Goal: Entertainment & Leisure: Browse casually

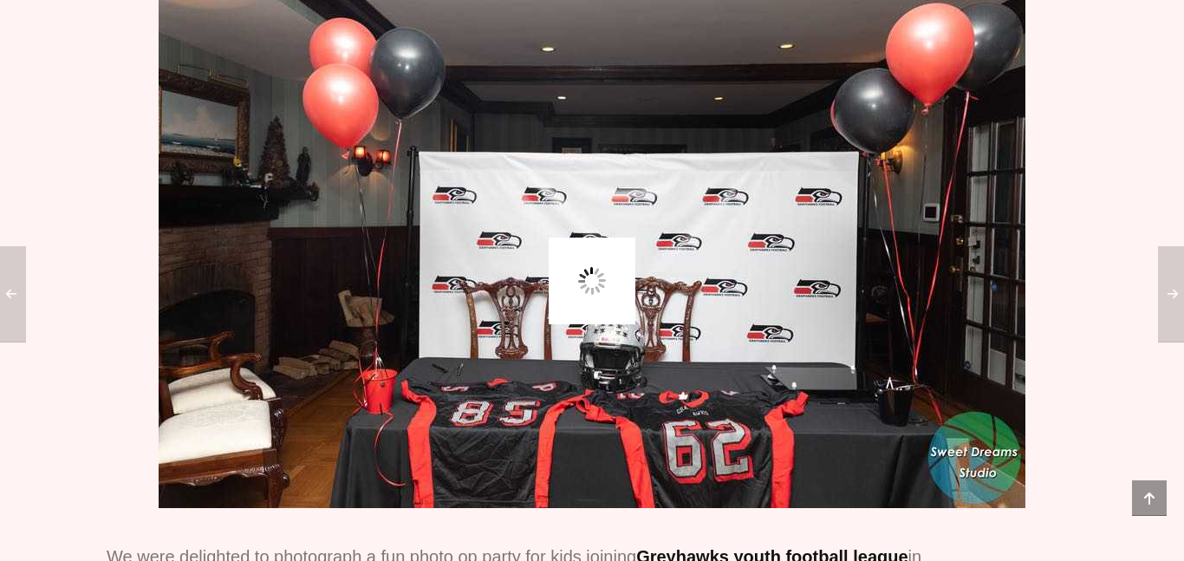
scroll to position [516, 0]
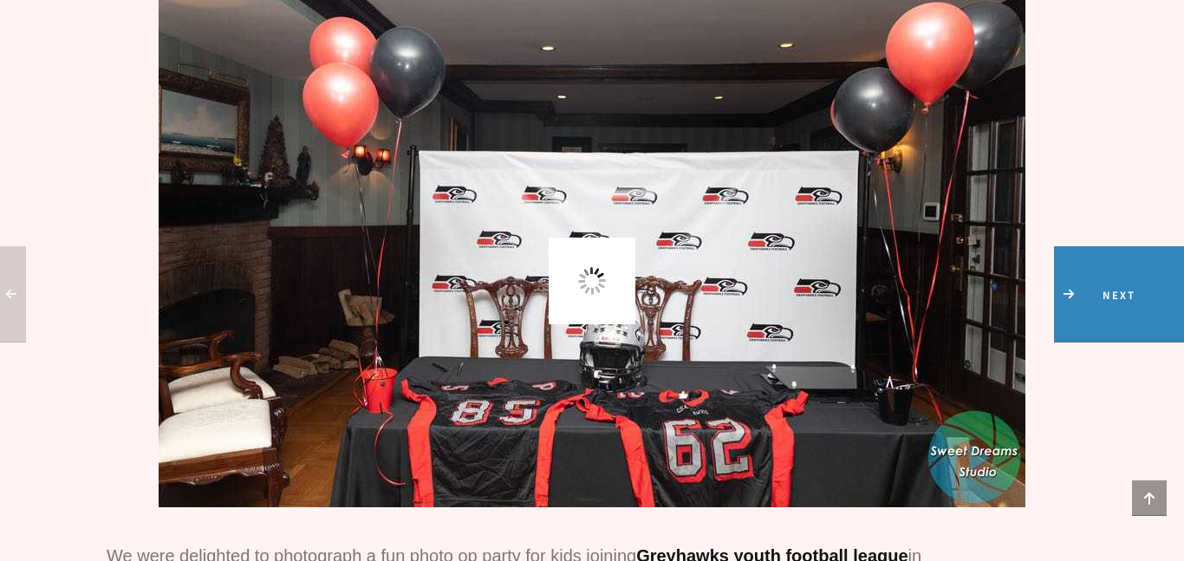
click at [1161, 294] on span "Next" at bounding box center [1119, 293] width 130 height 95
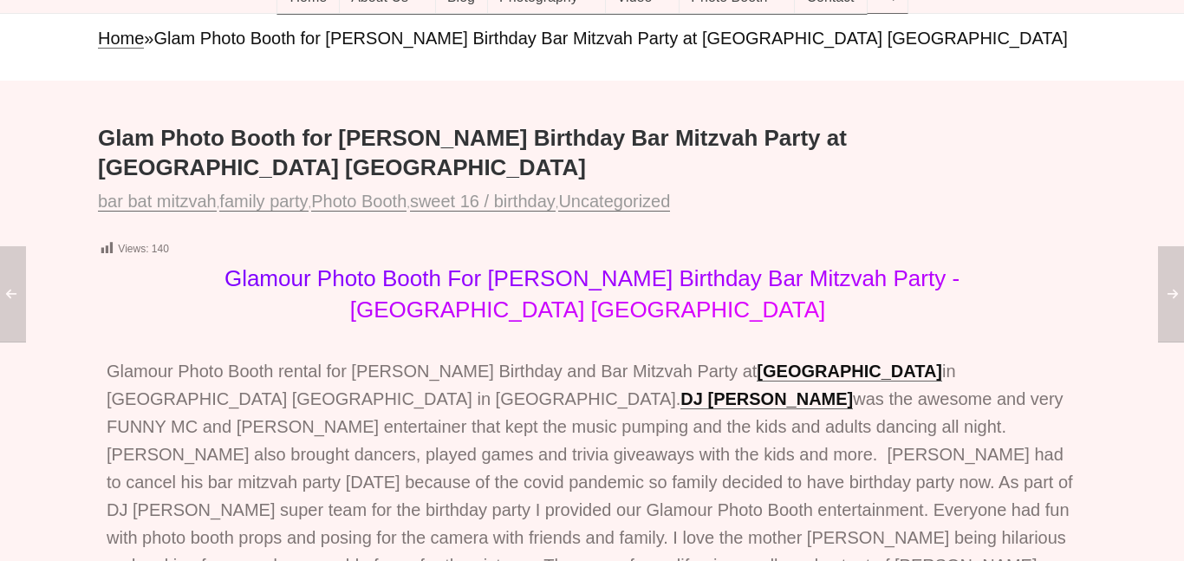
scroll to position [136, 0]
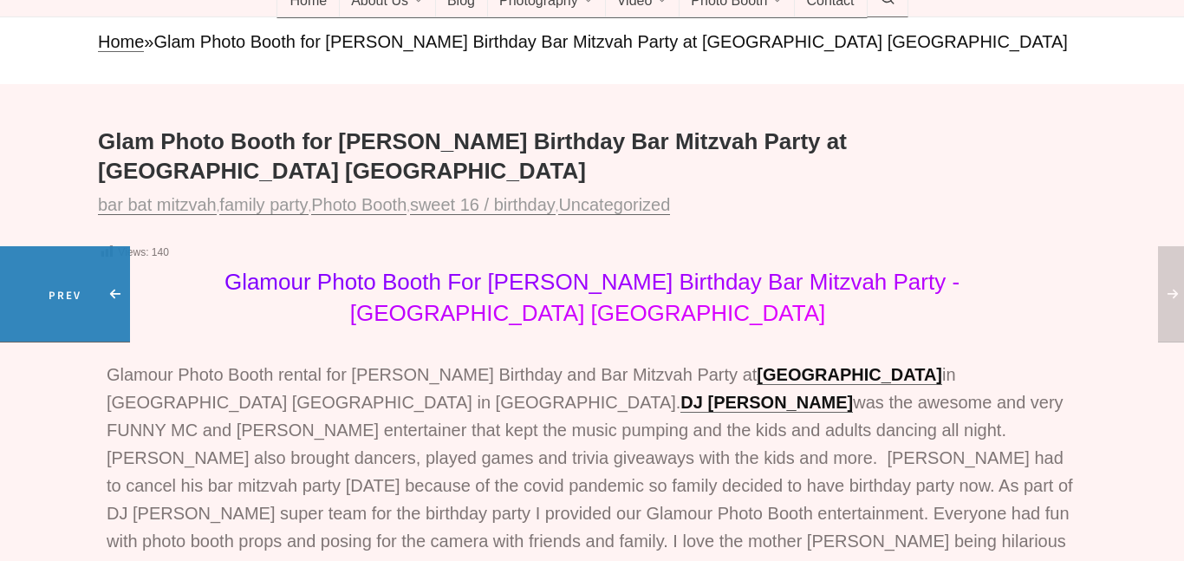
click at [4, 284] on span "Prev" at bounding box center [65, 293] width 130 height 95
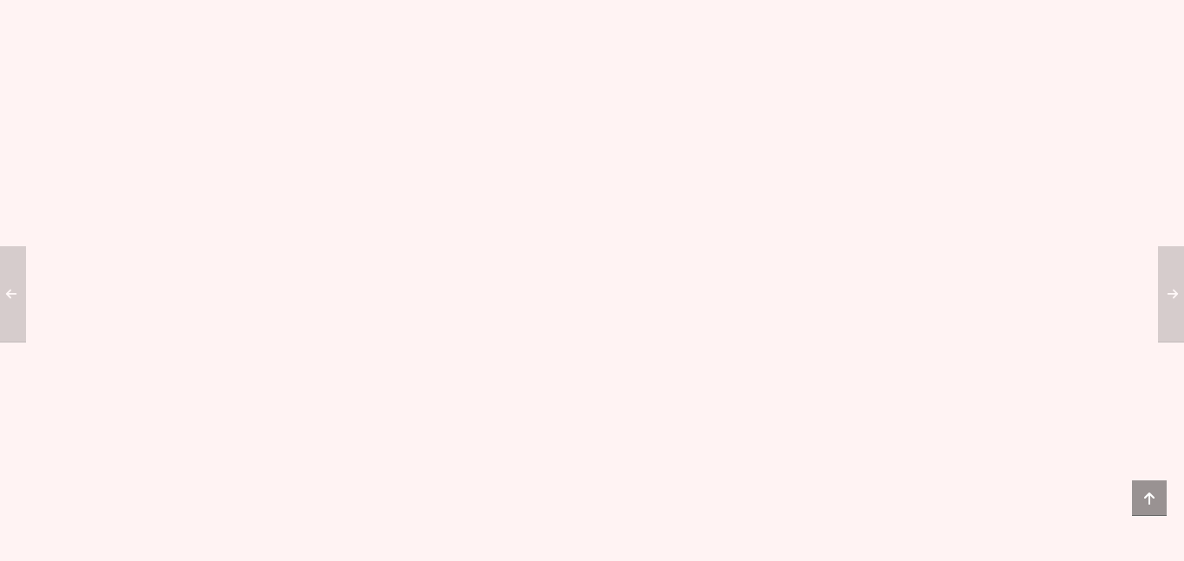
scroll to position [75713, 0]
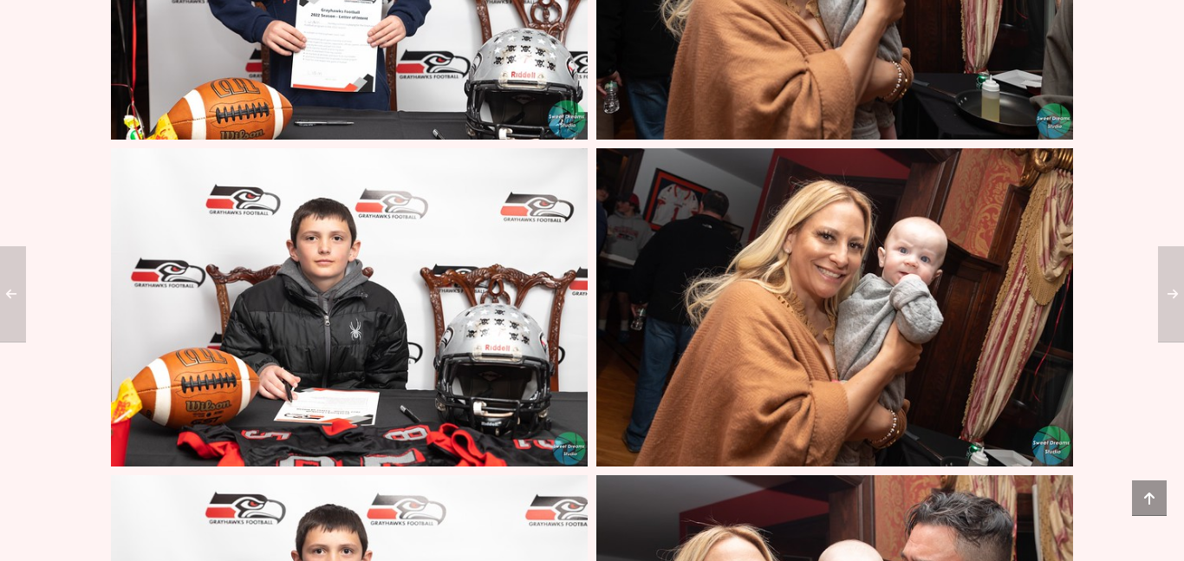
click at [646, 254] on img at bounding box center [834, 307] width 477 height 318
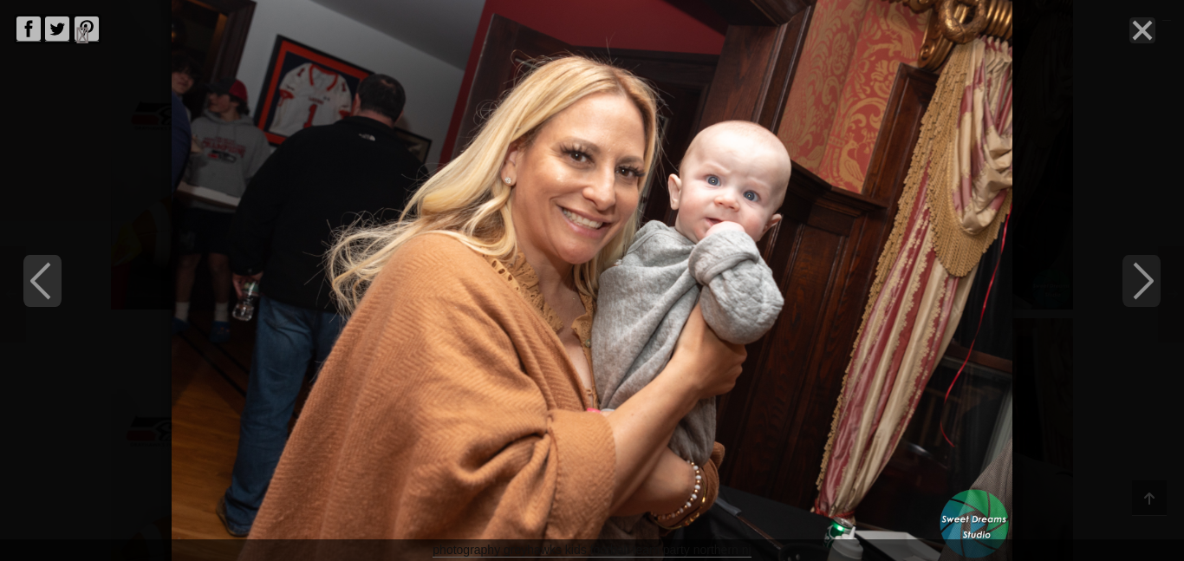
scroll to position [71028, 0]
click at [1141, 45] on div "photography greyhawks kids football team party northern nj" at bounding box center [592, 280] width 1184 height 561
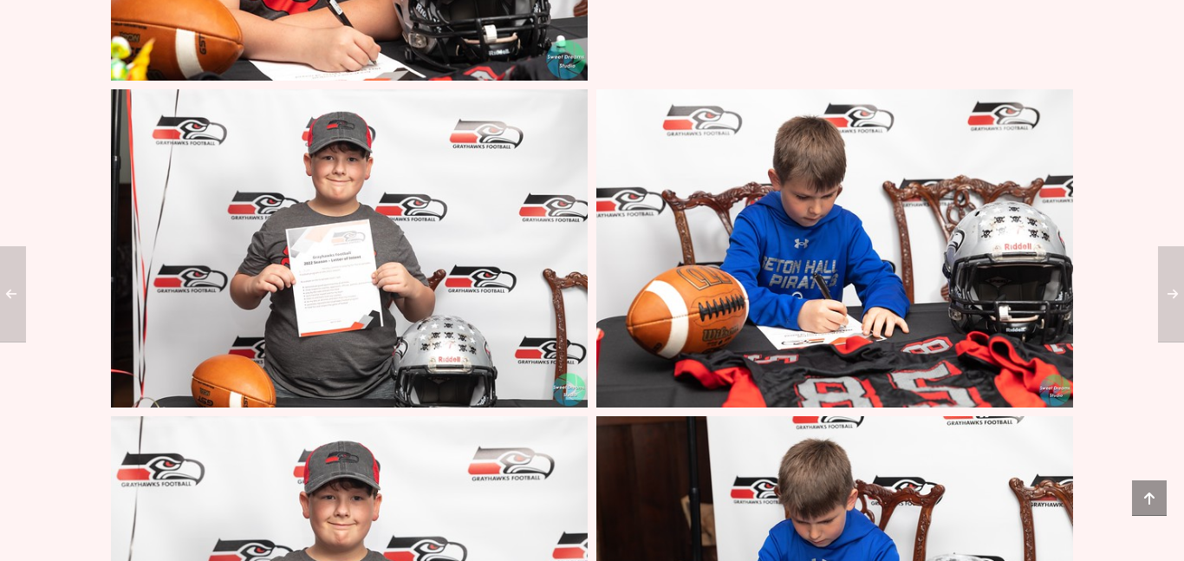
scroll to position [41755, 0]
